Goal: Navigation & Orientation: Go to known website

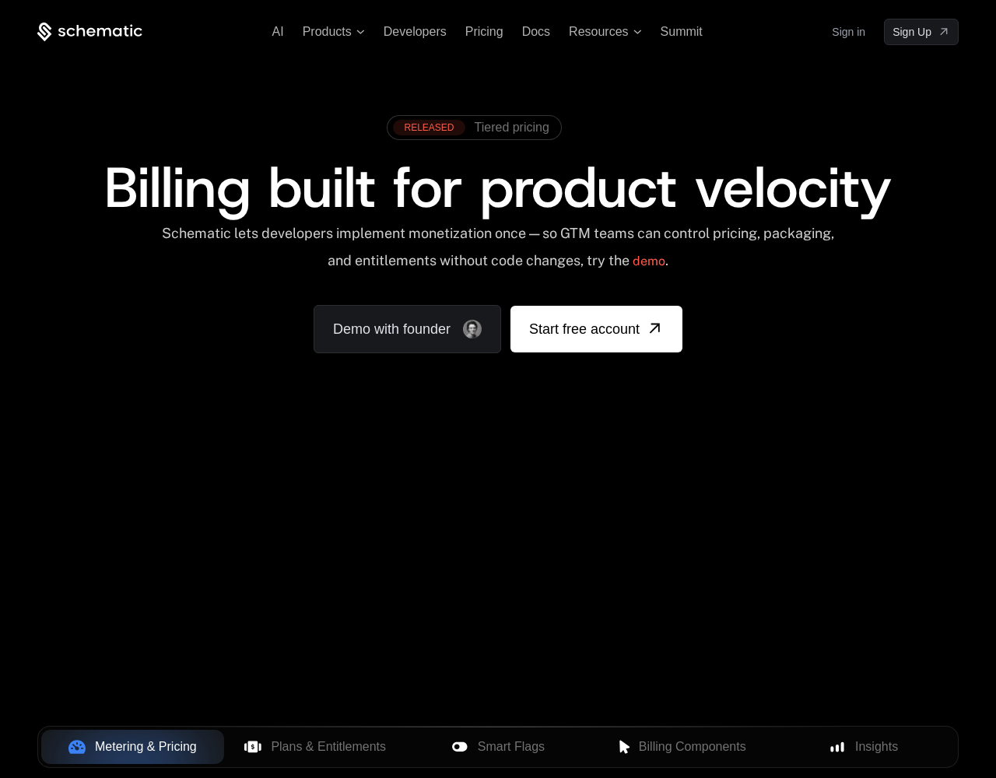
scroll to position [0, 374]
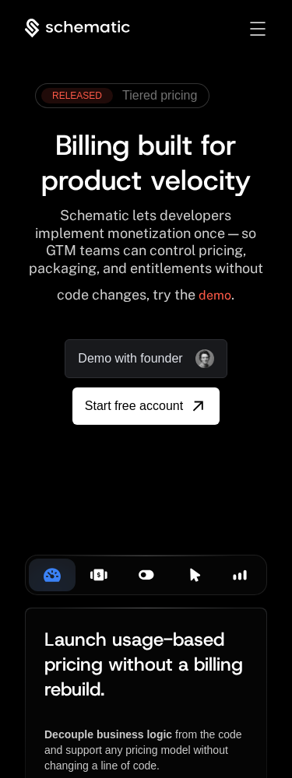
scroll to position [0, 509]
